Goal: Task Accomplishment & Management: Complete application form

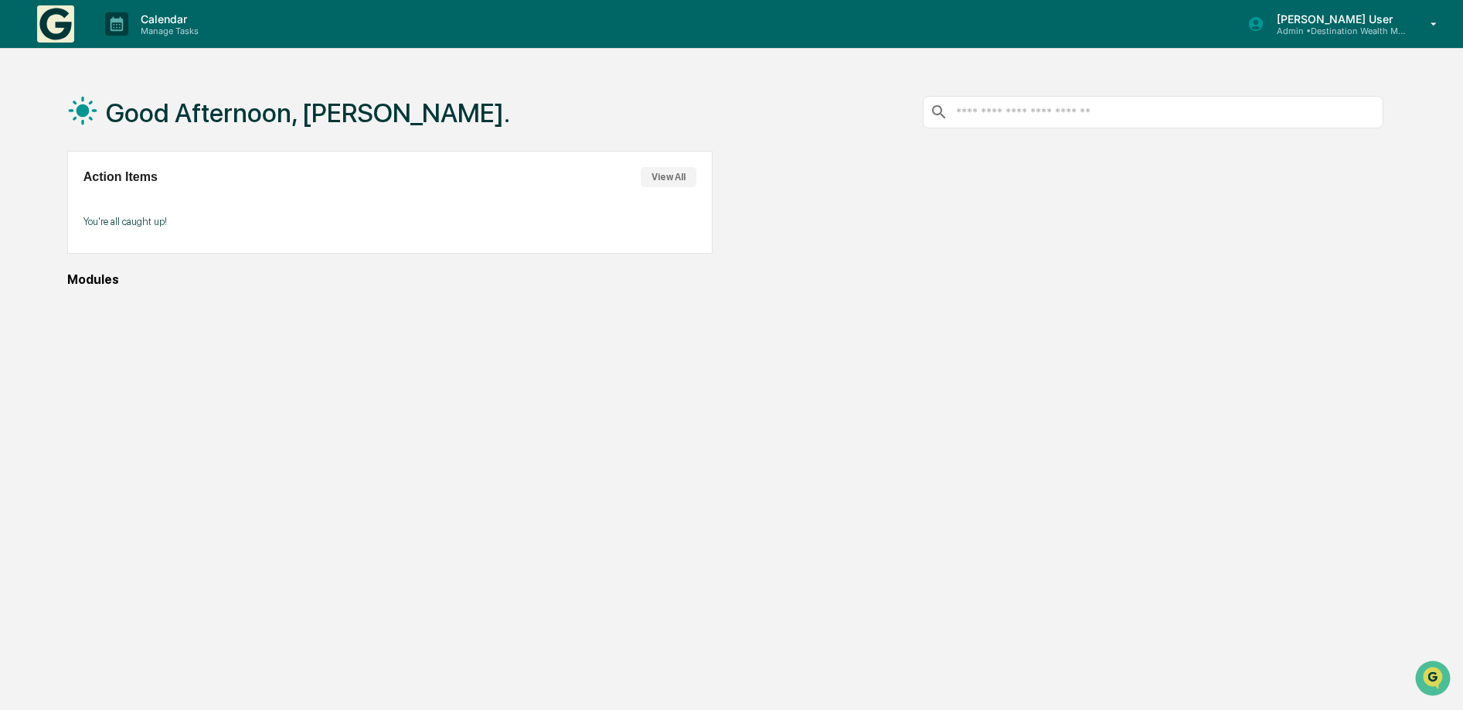
click at [1429, 26] on icon at bounding box center [1434, 24] width 27 height 15
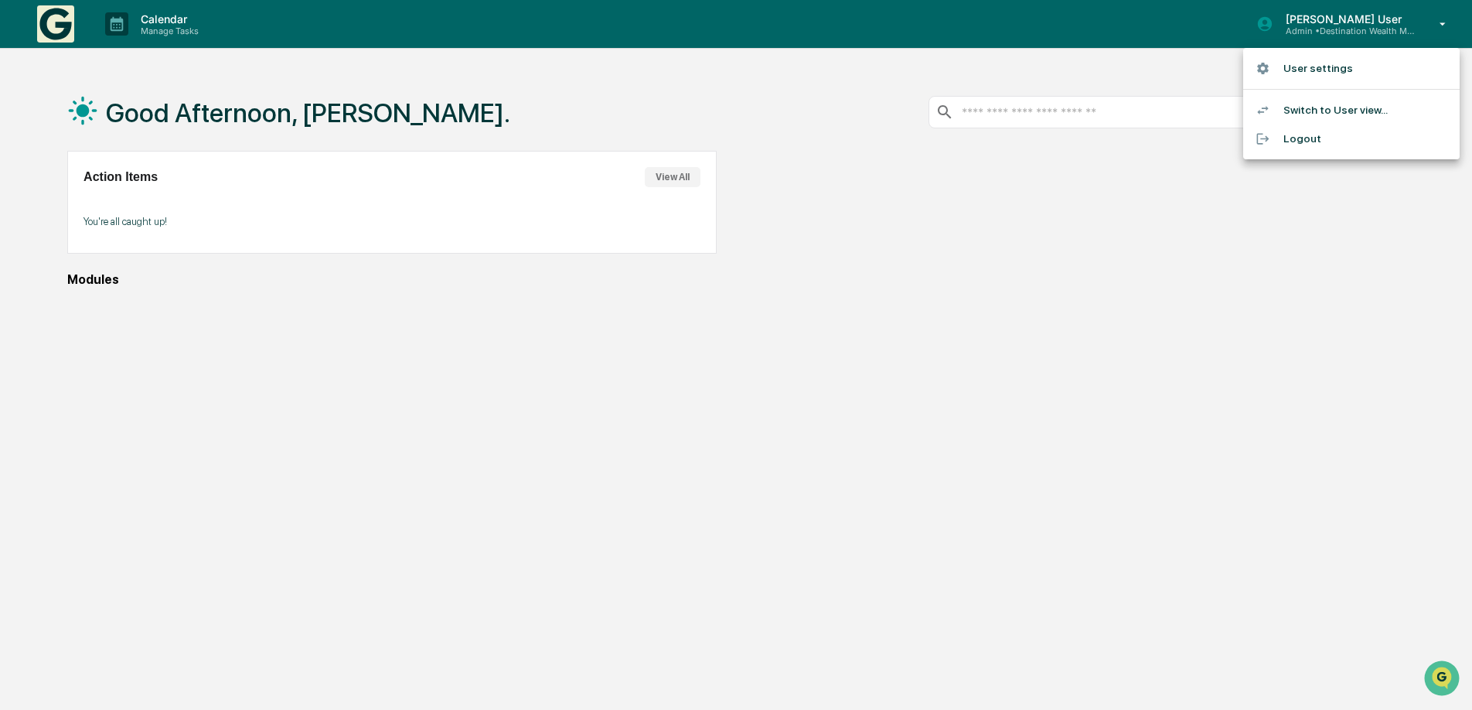
click at [1307, 111] on li "Switch to User view..." at bounding box center [1351, 110] width 216 height 29
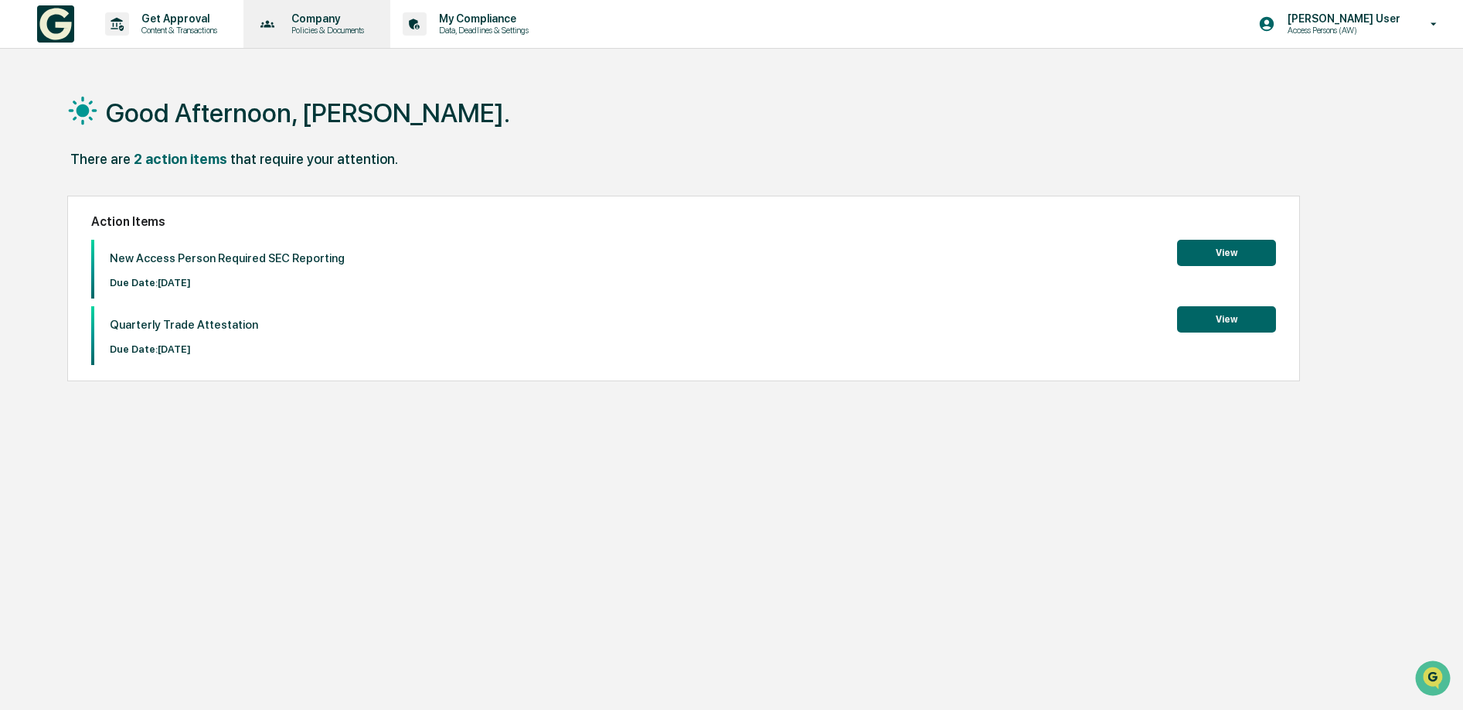
click at [280, 18] on icon at bounding box center [268, 24] width 24 height 24
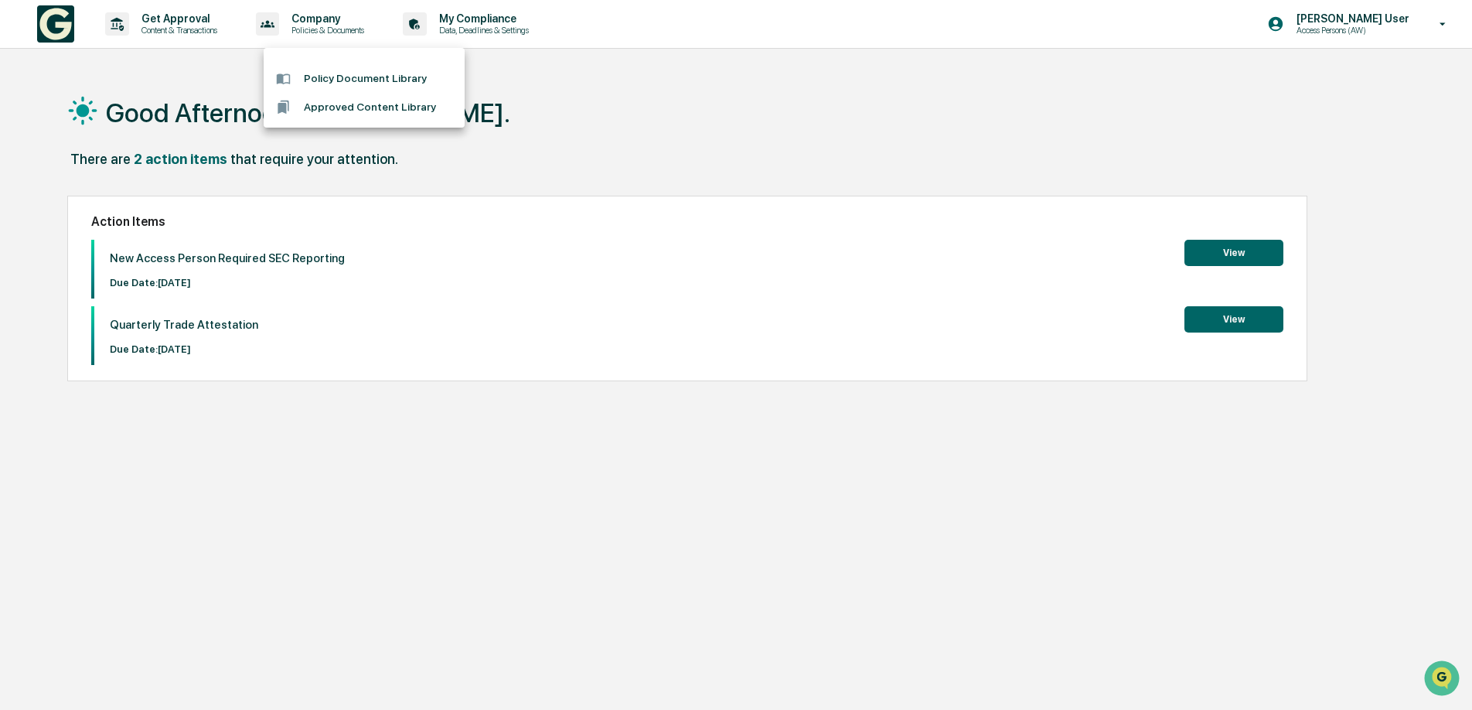
click at [189, 27] on div at bounding box center [736, 355] width 1472 height 710
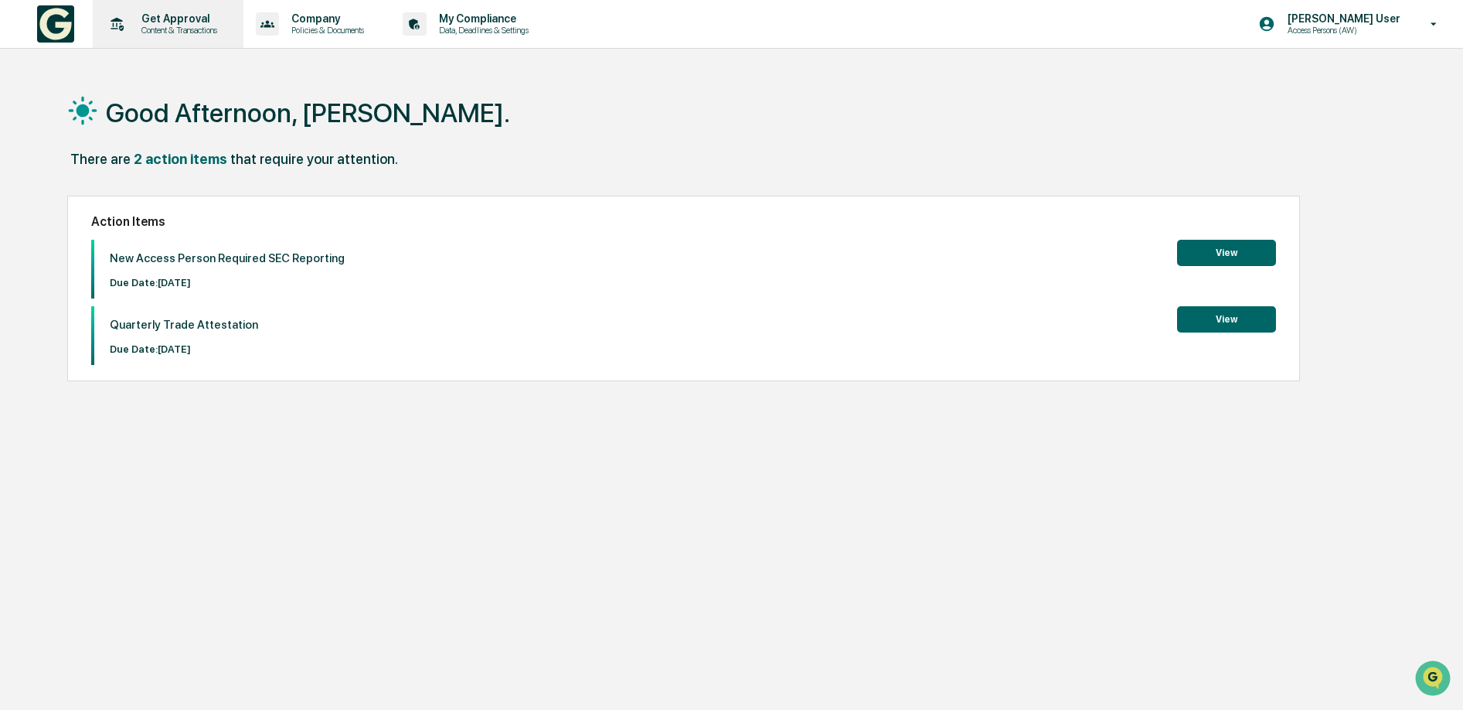
click at [192, 25] on p "Content & Transactions" at bounding box center [177, 30] width 96 height 11
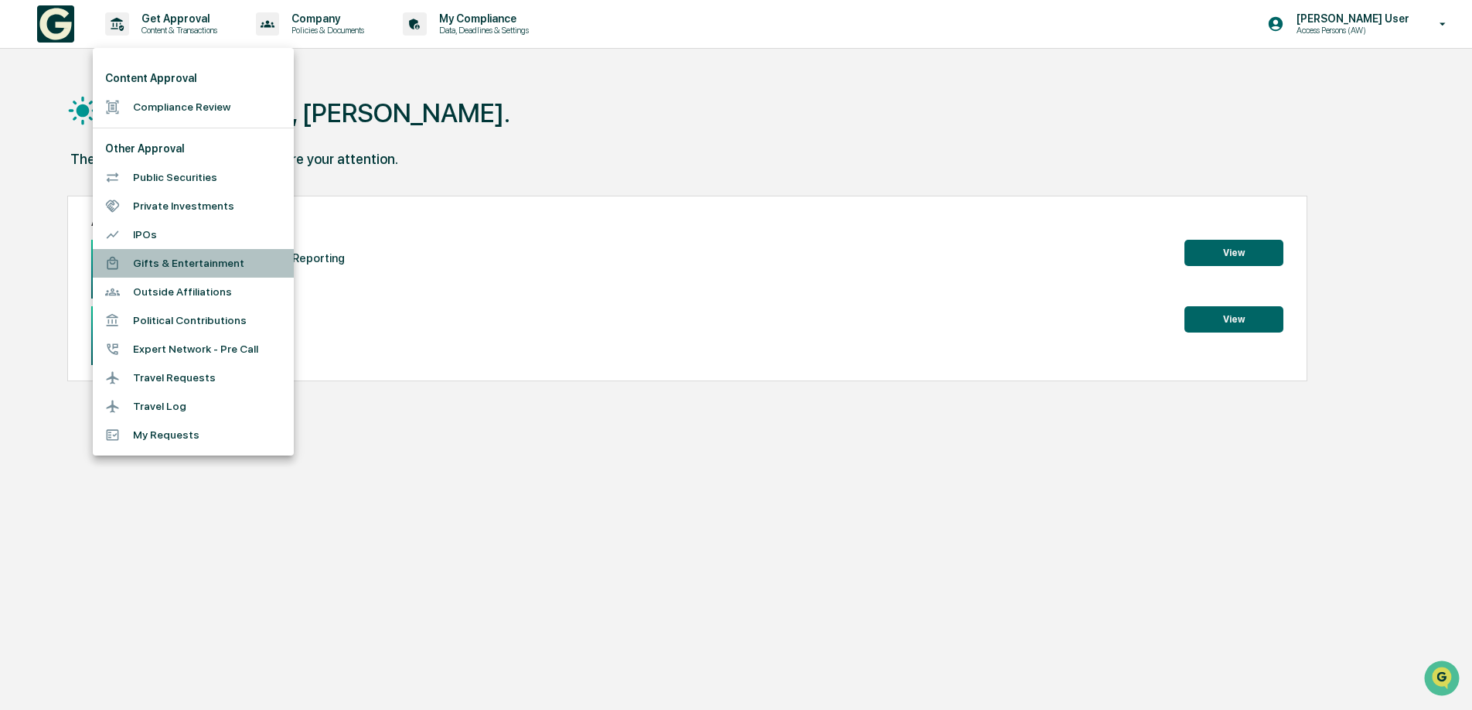
click at [182, 267] on li "Gifts & Entertainment" at bounding box center [193, 263] width 201 height 29
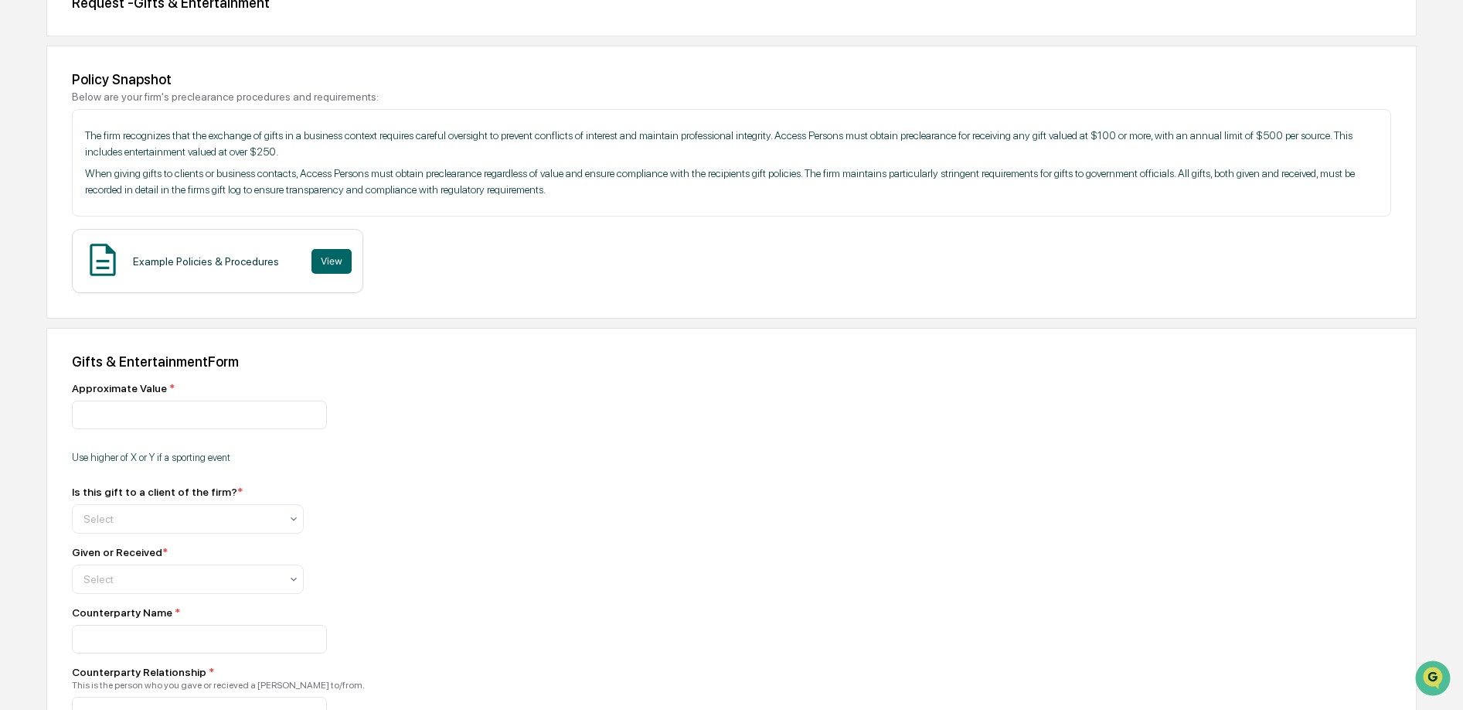
scroll to position [255, 0]
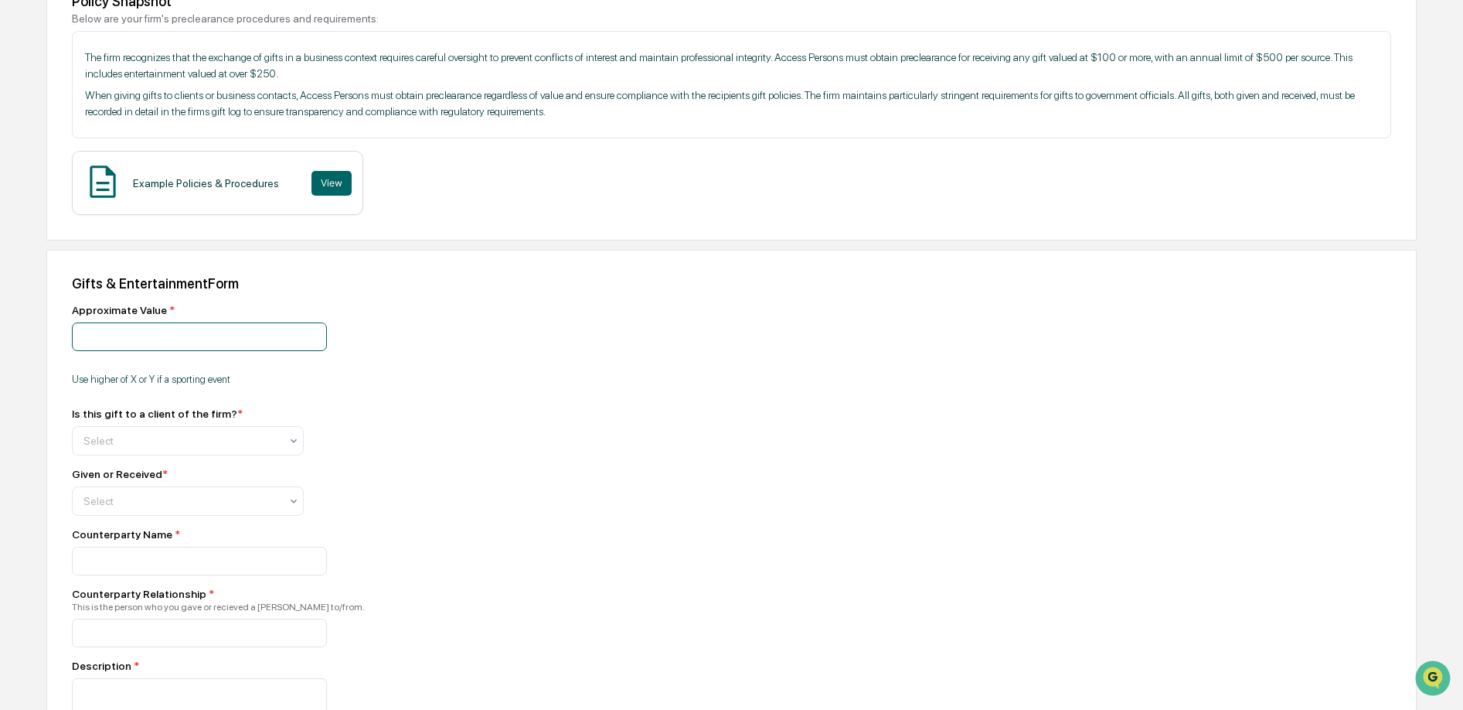
click at [193, 342] on input "number" at bounding box center [199, 336] width 255 height 29
type input "**"
click at [170, 451] on div "Select" at bounding box center [182, 441] width 212 height 22
click at [157, 476] on div "Yes" at bounding box center [188, 481] width 230 height 31
click at [145, 503] on div at bounding box center [181, 500] width 196 height 15
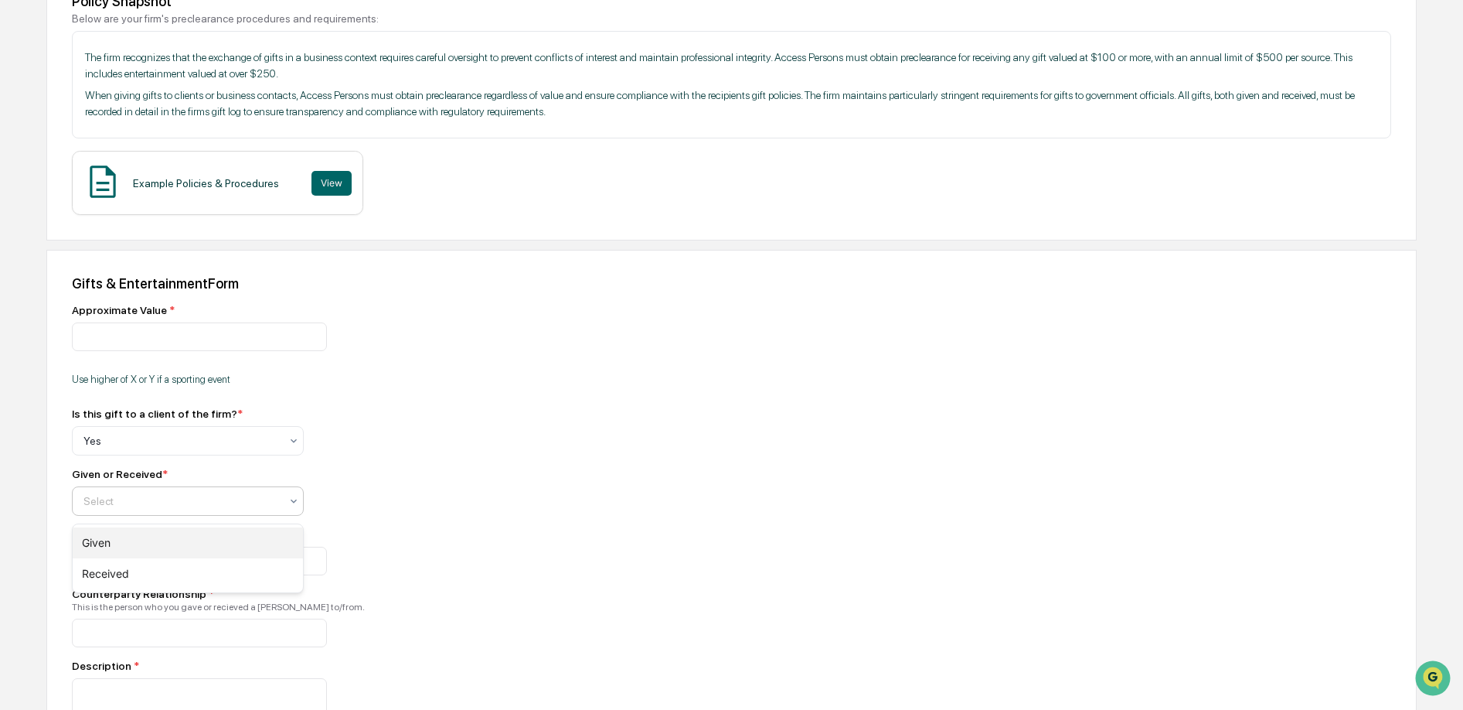
click at [123, 538] on div "Given" at bounding box center [188, 542] width 230 height 31
click at [128, 556] on input at bounding box center [199, 561] width 255 height 29
type input "*"
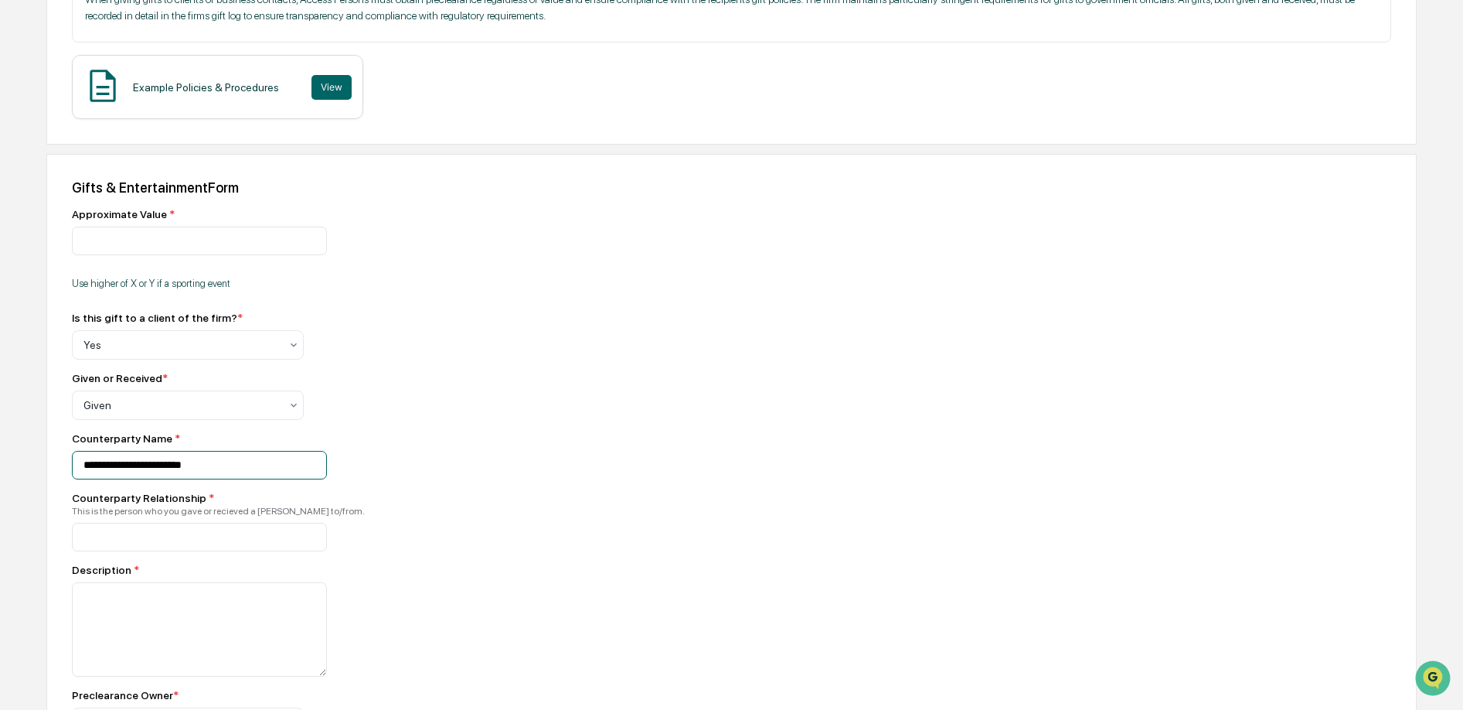
scroll to position [377, 0]
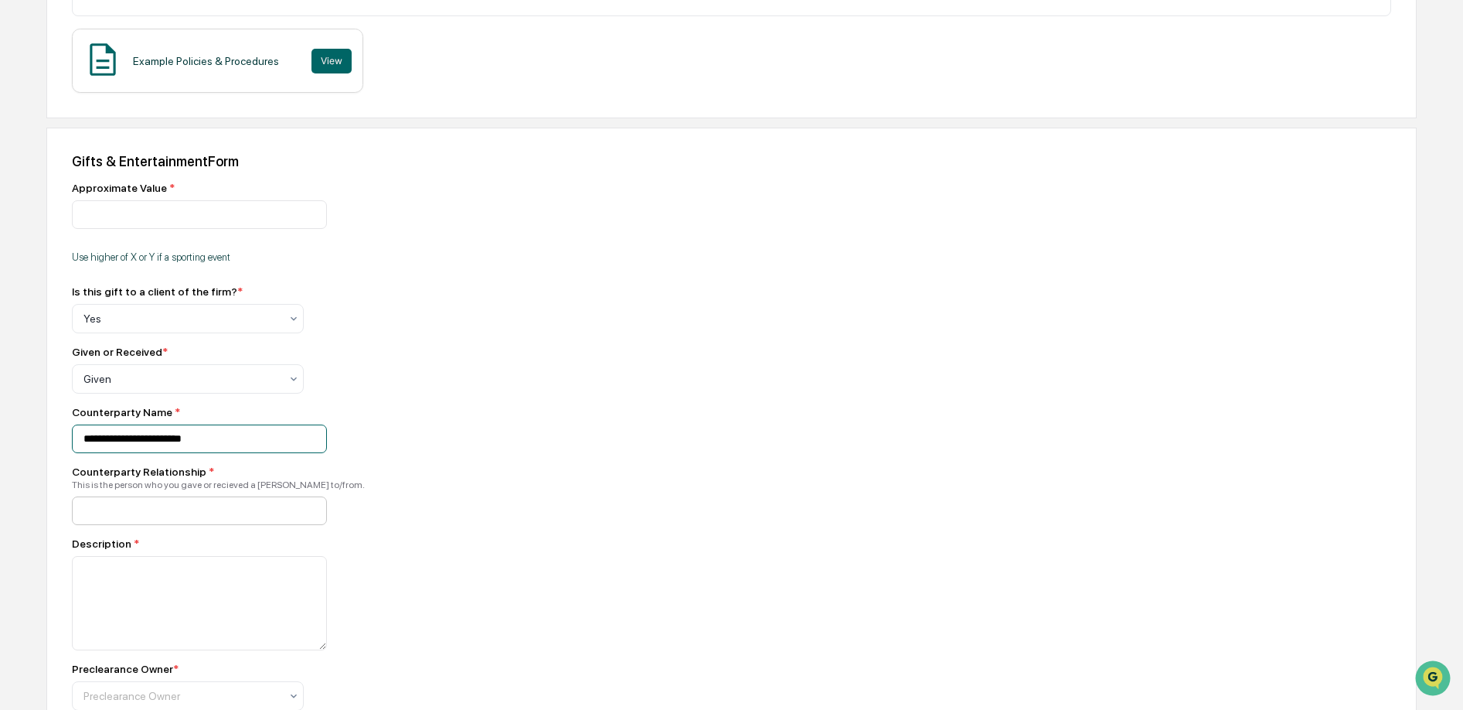
type input "**********"
click at [167, 511] on input at bounding box center [199, 510] width 255 height 29
type input "**********"
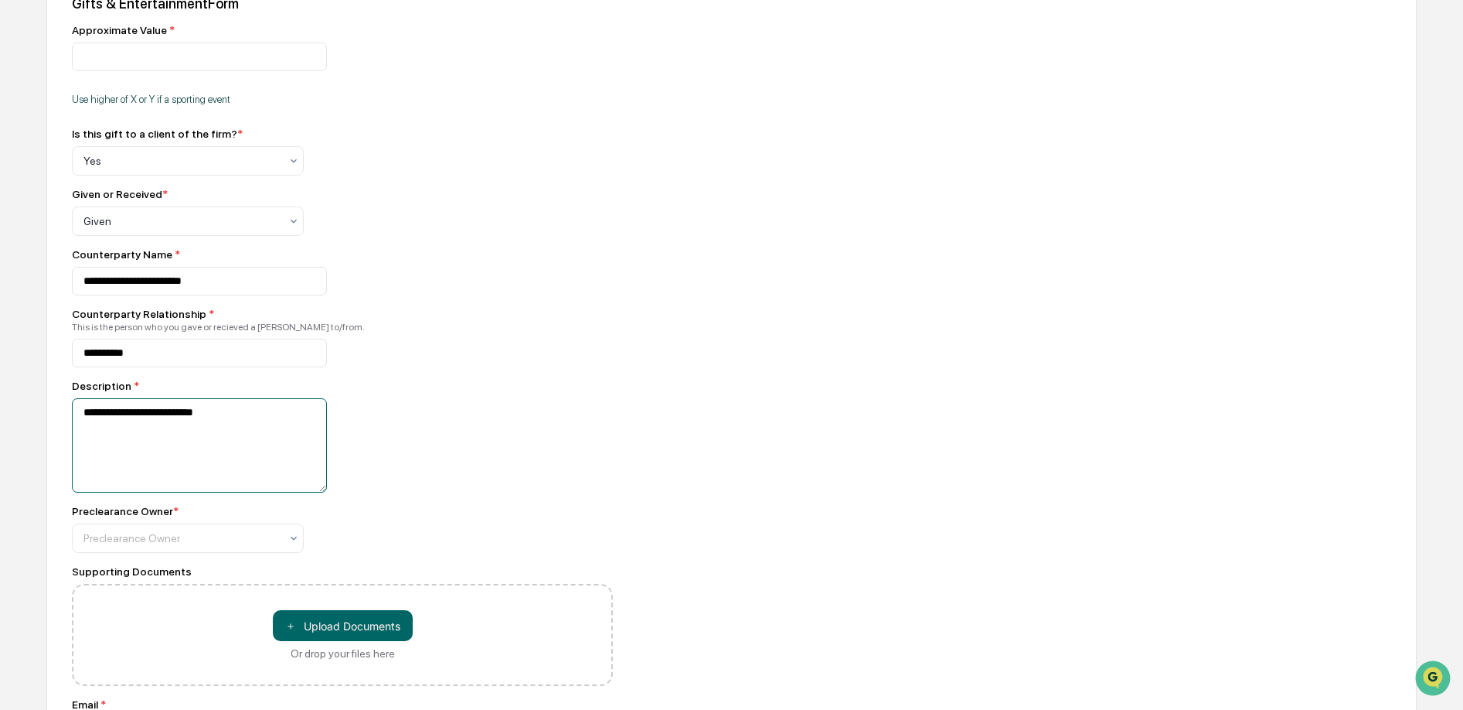
scroll to position [570, 0]
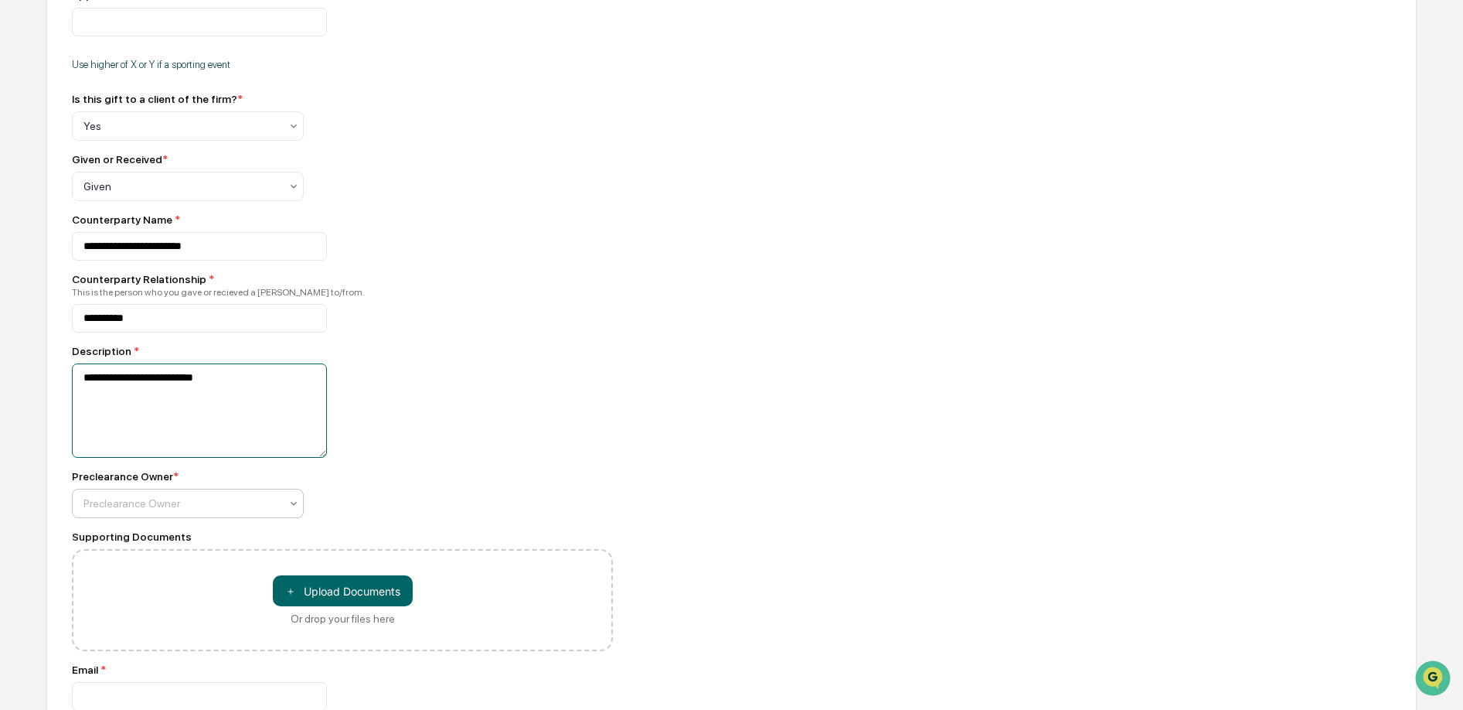
type textarea "**********"
click at [222, 511] on div at bounding box center [181, 502] width 196 height 15
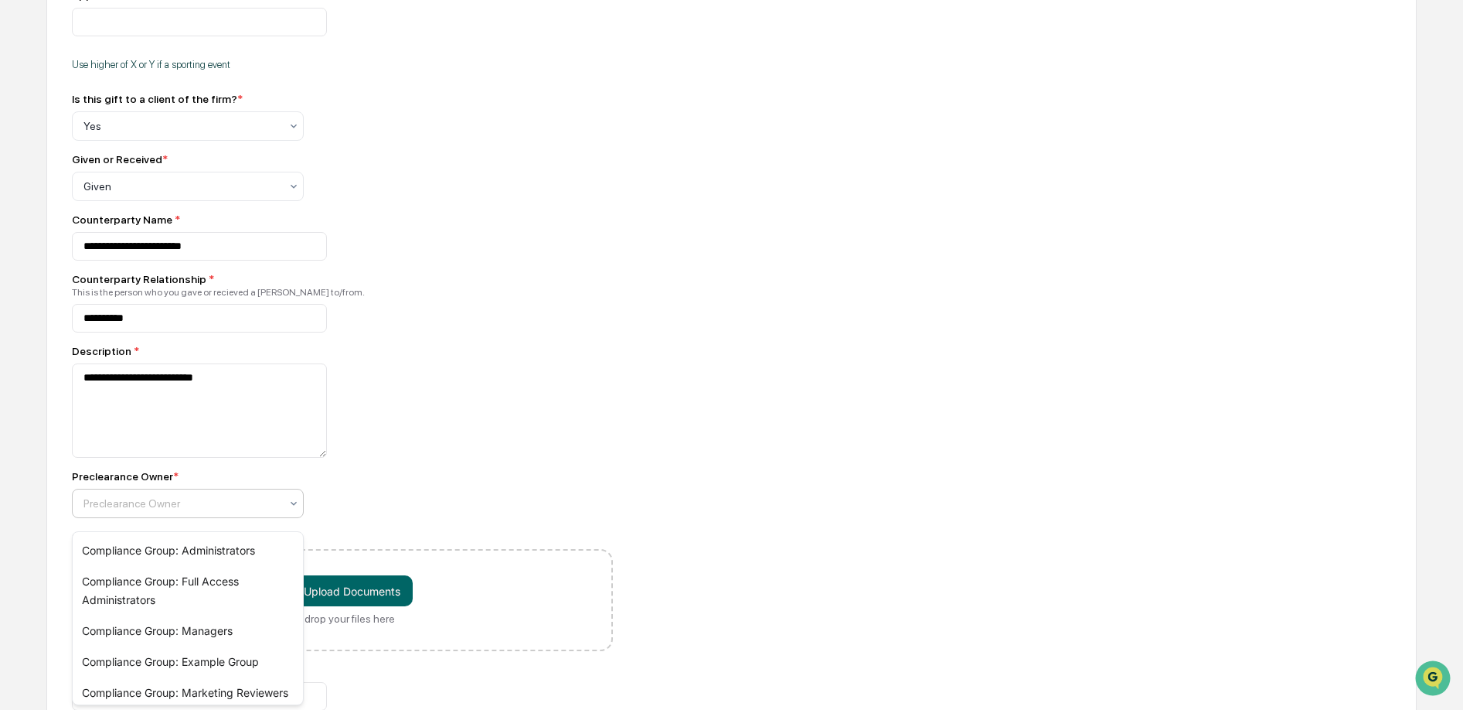
click at [451, 501] on div "Preclearance Owner * Compliance Group: Administrators, 1 of 7. 7 results availa…" at bounding box center [342, 494] width 541 height 48
click at [284, 514] on div "Preclearance Owner" at bounding box center [182, 503] width 212 height 22
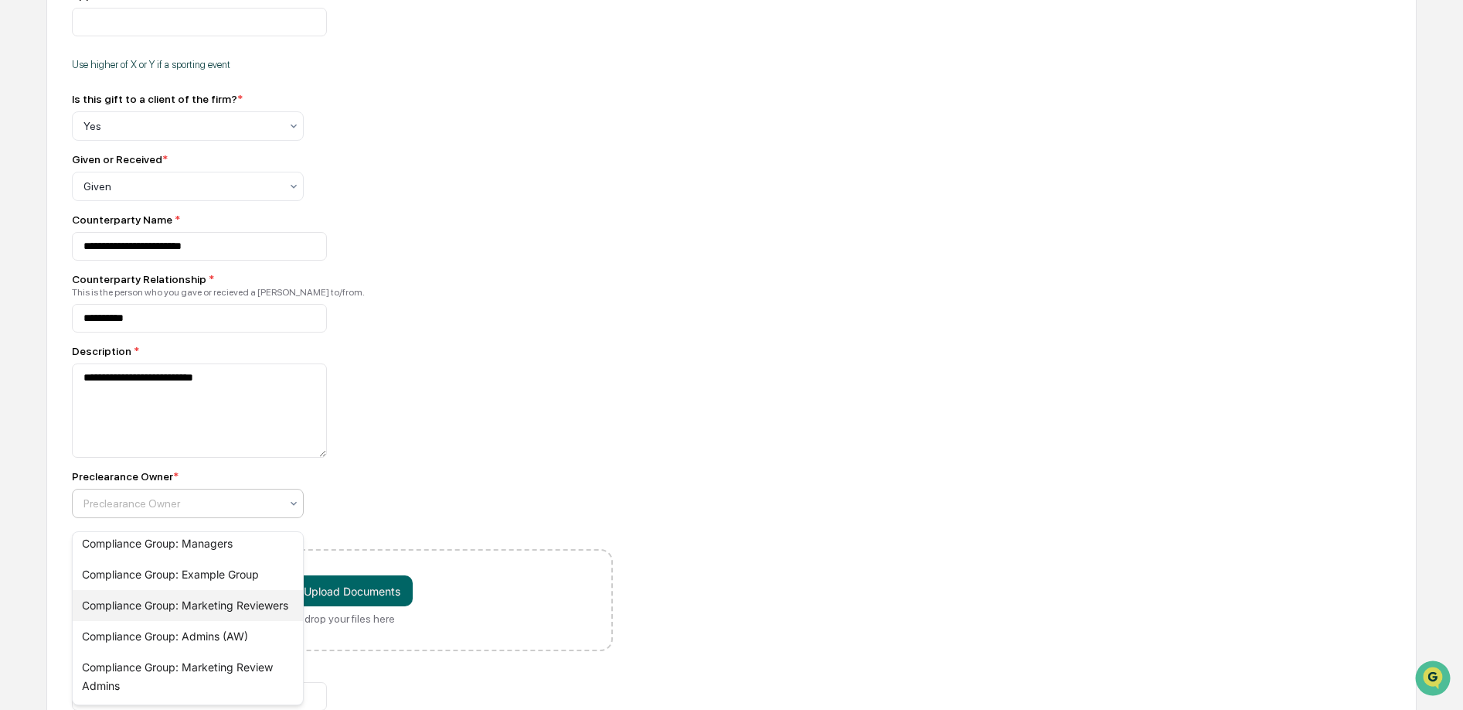
scroll to position [102, 0]
click at [192, 639] on div "Compliance Group: Admins (AW)" at bounding box center [188, 636] width 230 height 31
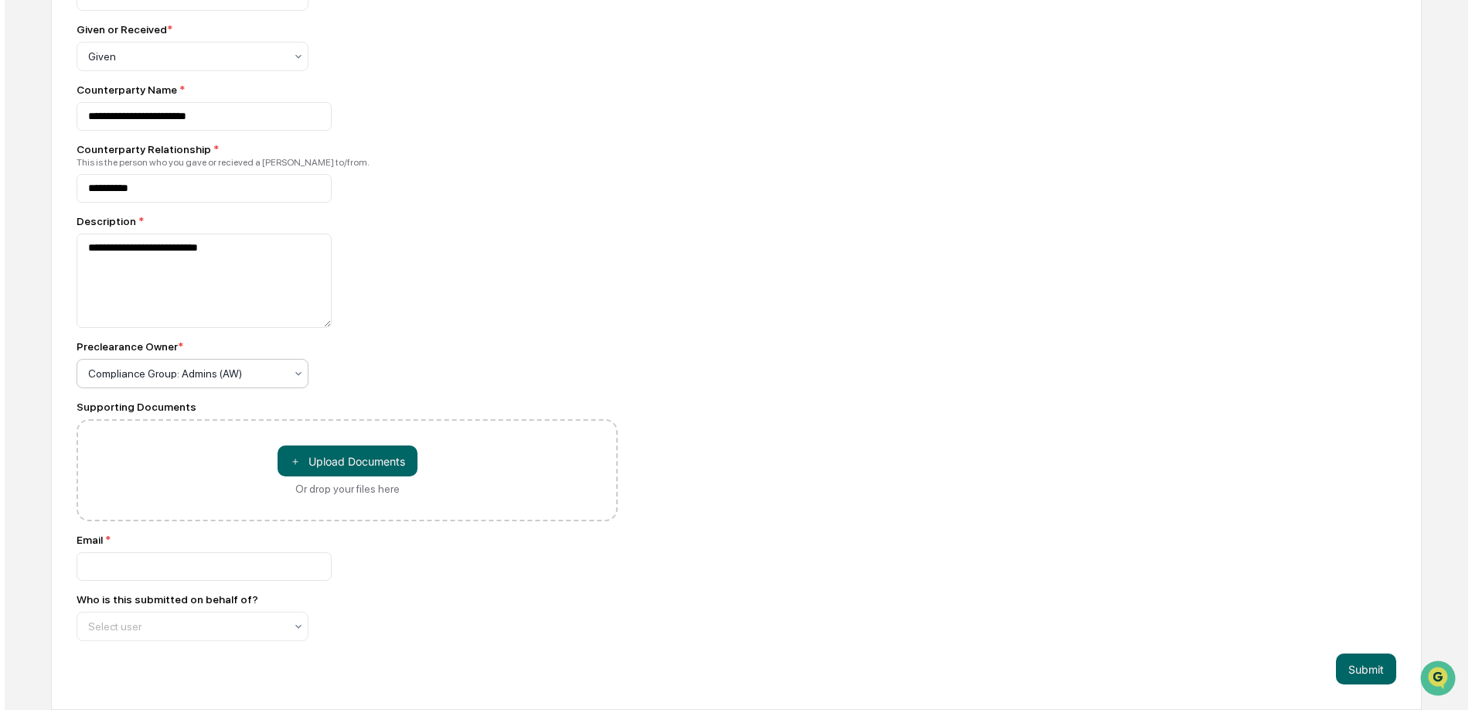
scroll to position [713, 0]
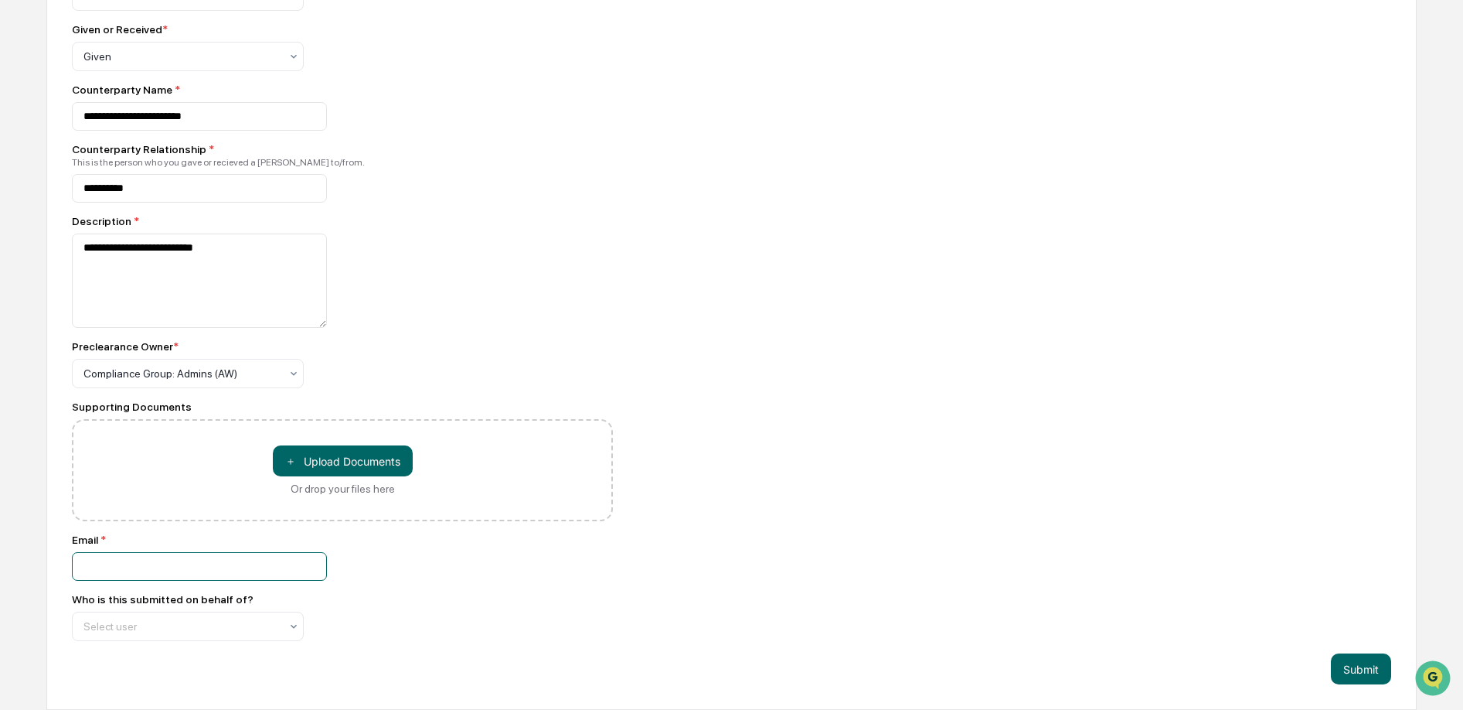
click at [216, 564] on input at bounding box center [199, 566] width 255 height 29
type input "**********"
click at [1342, 662] on button "Submit" at bounding box center [1361, 668] width 60 height 31
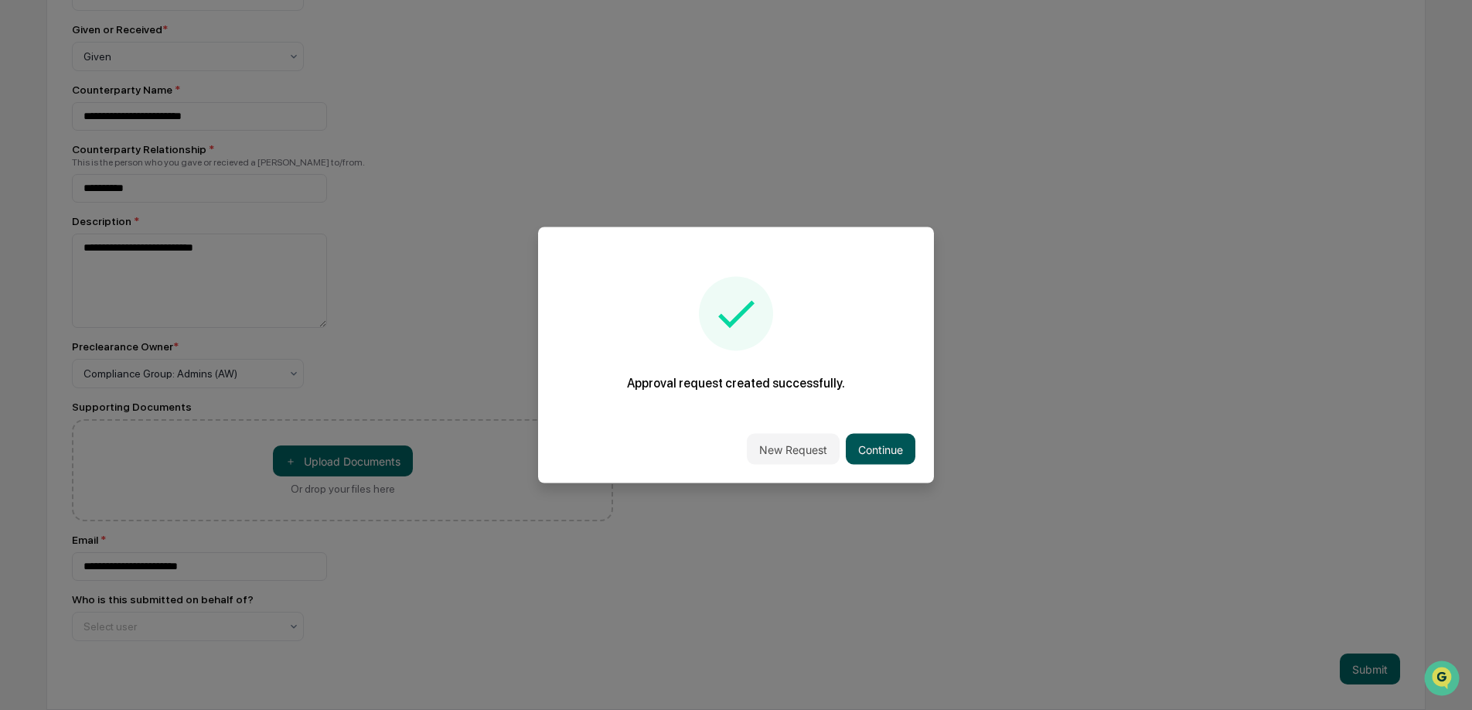
click at [871, 450] on button "Continue" at bounding box center [881, 449] width 70 height 31
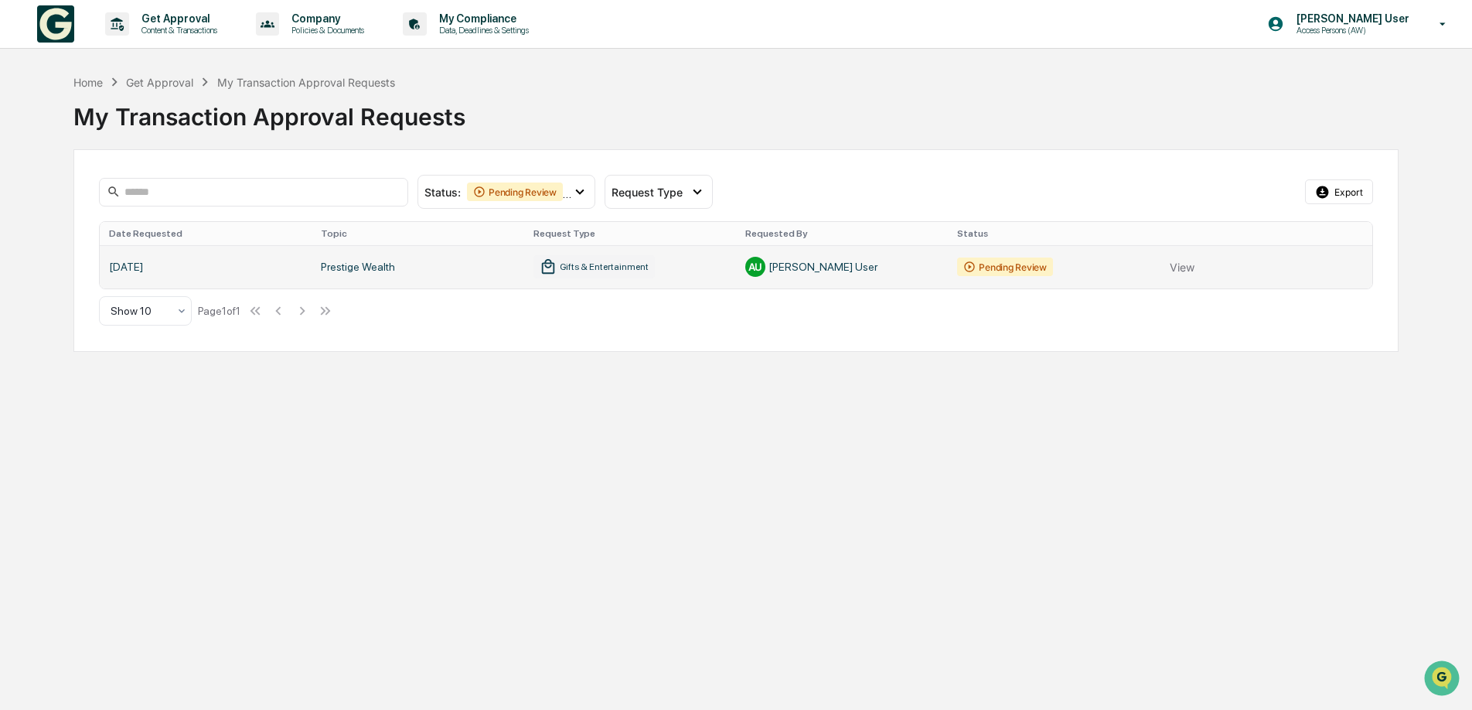
click at [1179, 268] on link at bounding box center [736, 266] width 1272 height 43
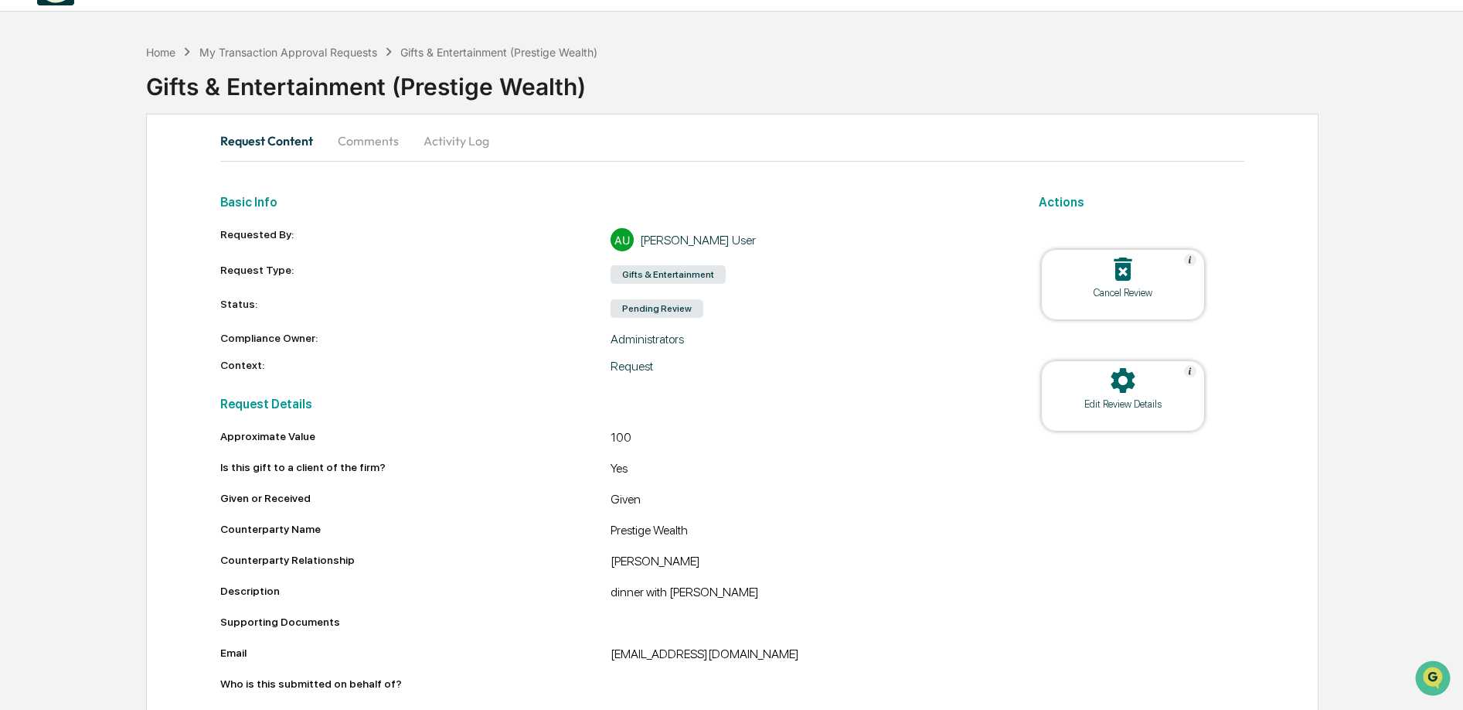
scroll to position [62, 0]
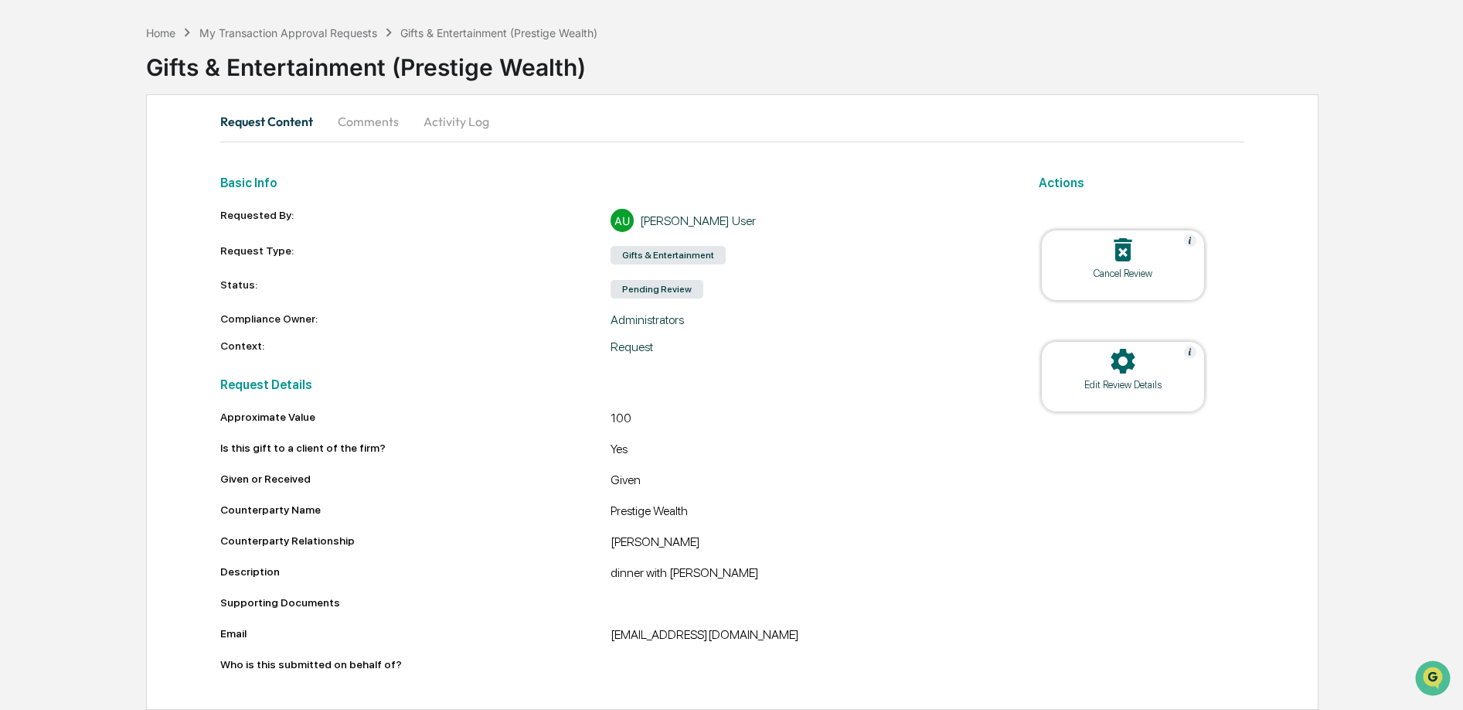
click at [679, 289] on div "Pending Review" at bounding box center [657, 289] width 93 height 19
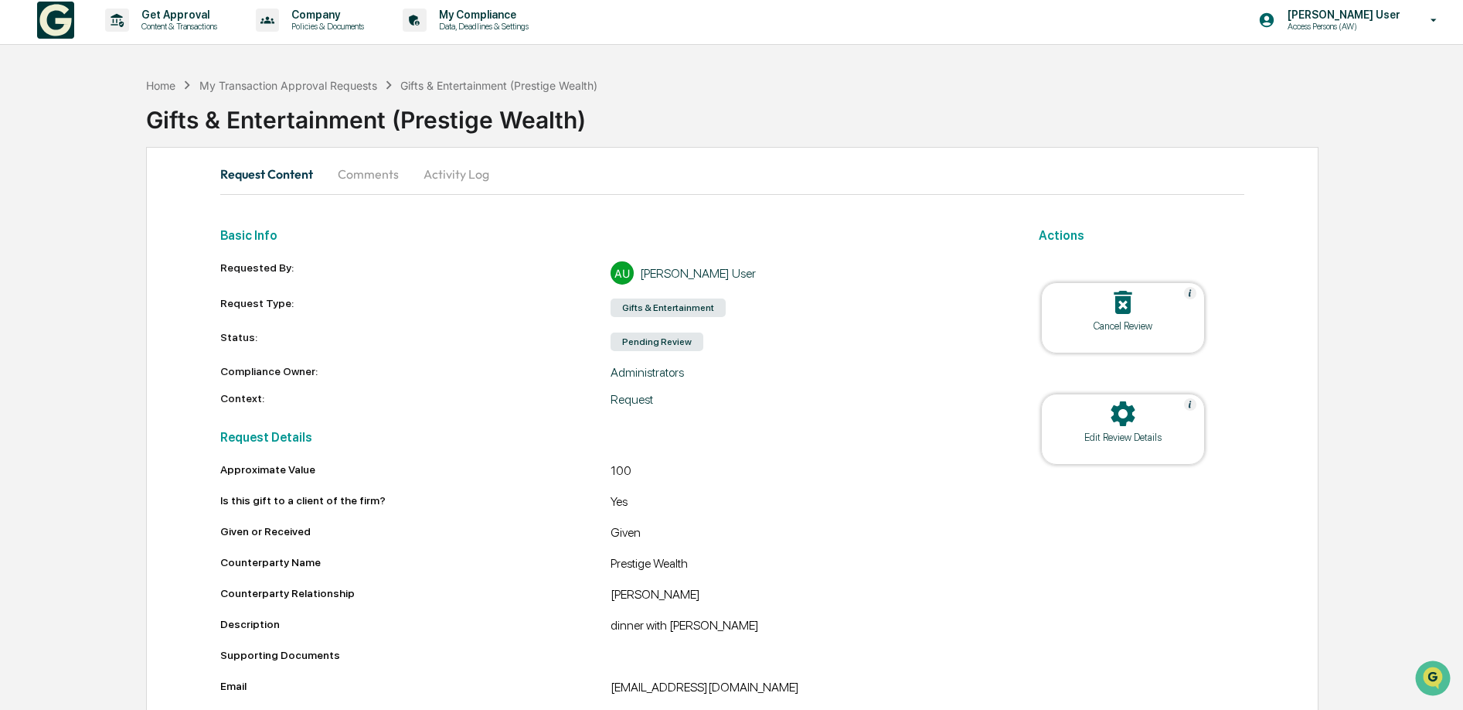
scroll to position [0, 0]
